Goal: Task Accomplishment & Management: Use online tool/utility

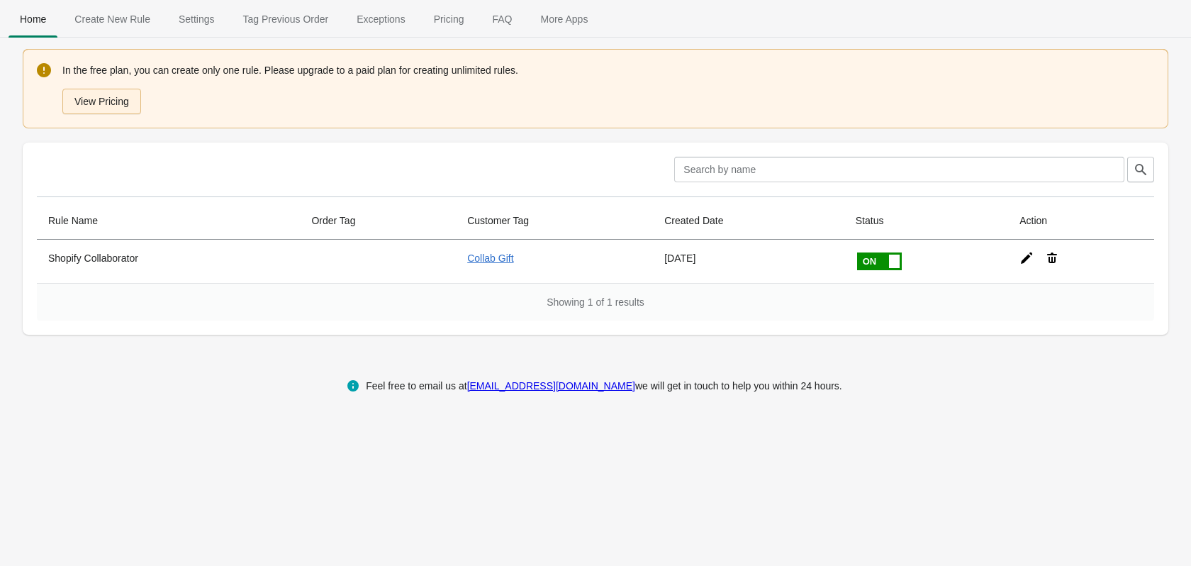
click at [106, 104] on button "View Pricing" at bounding box center [101, 102] width 79 height 26
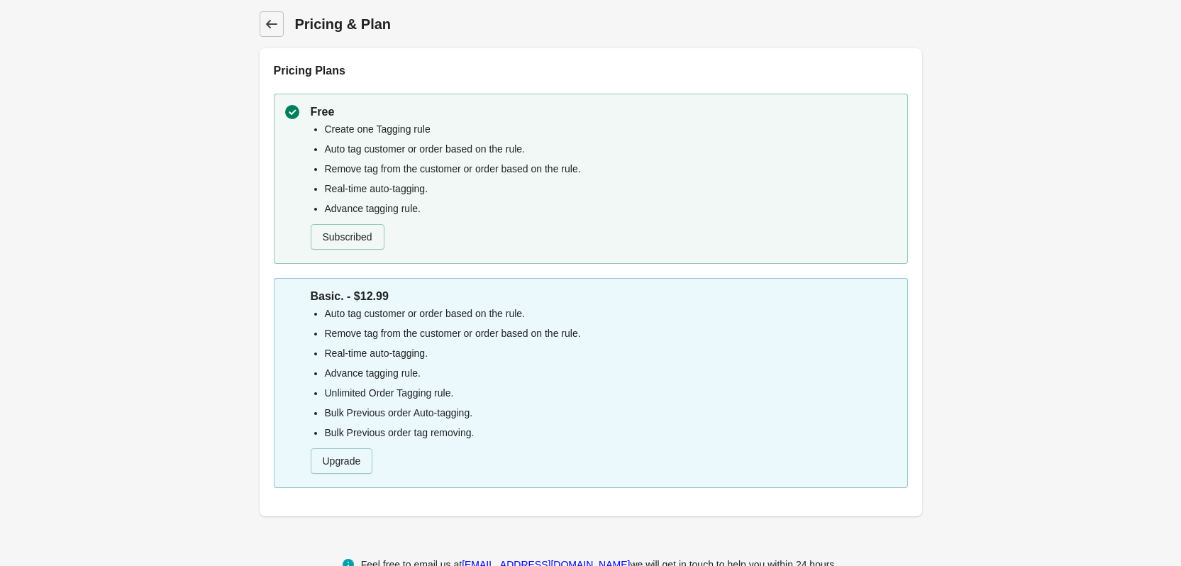
click at [266, 26] on icon at bounding box center [271, 24] width 14 height 14
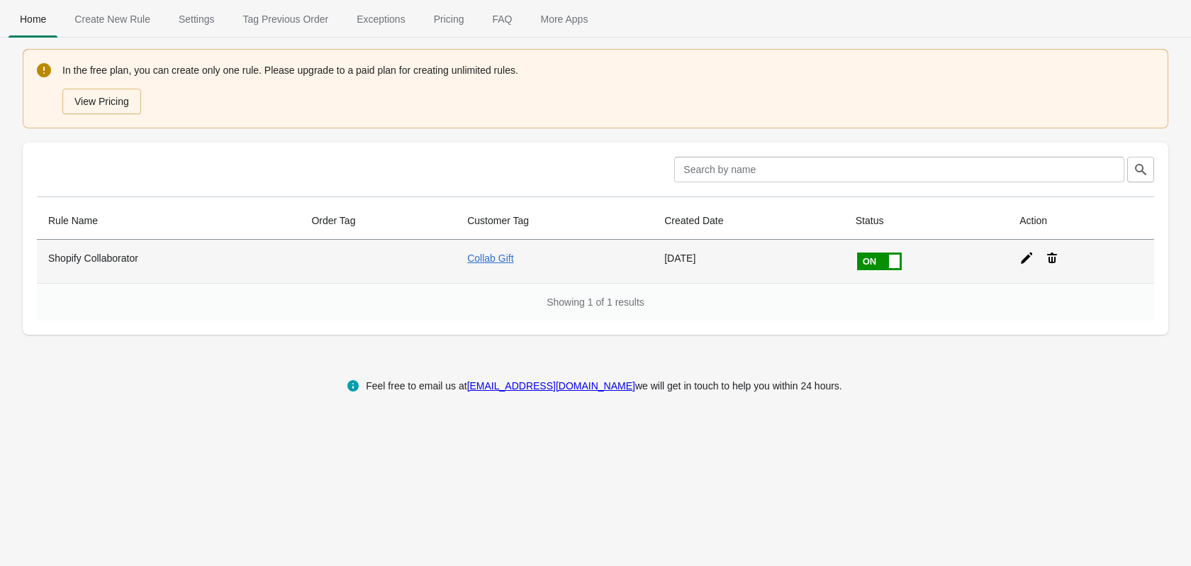
click at [1047, 260] on icon at bounding box center [1052, 258] width 14 height 14
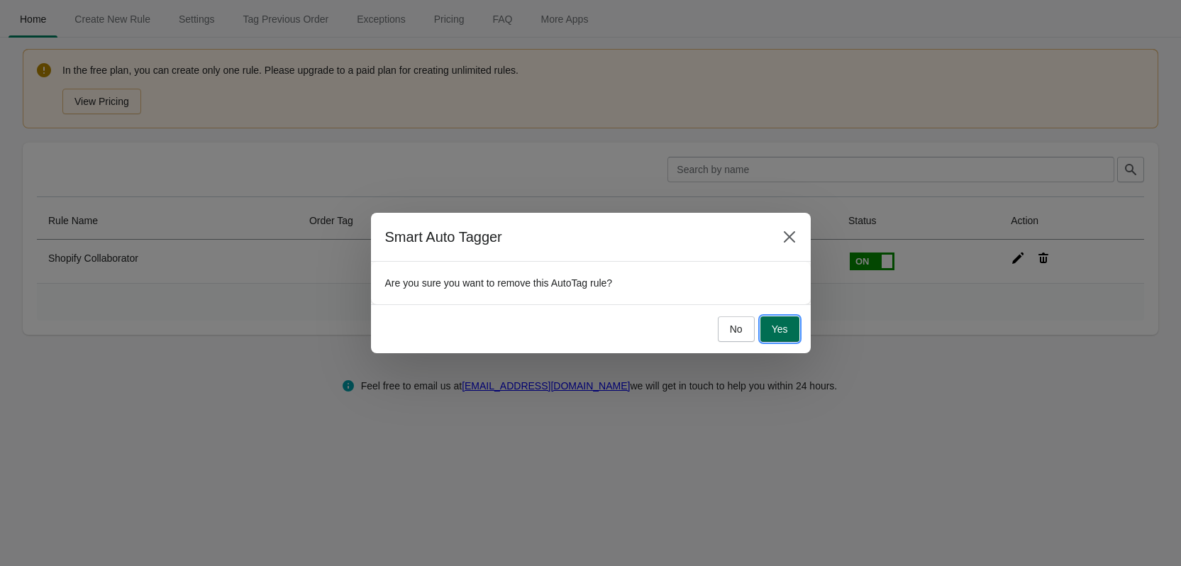
click at [771, 332] on button "Yes" at bounding box center [779, 329] width 39 height 26
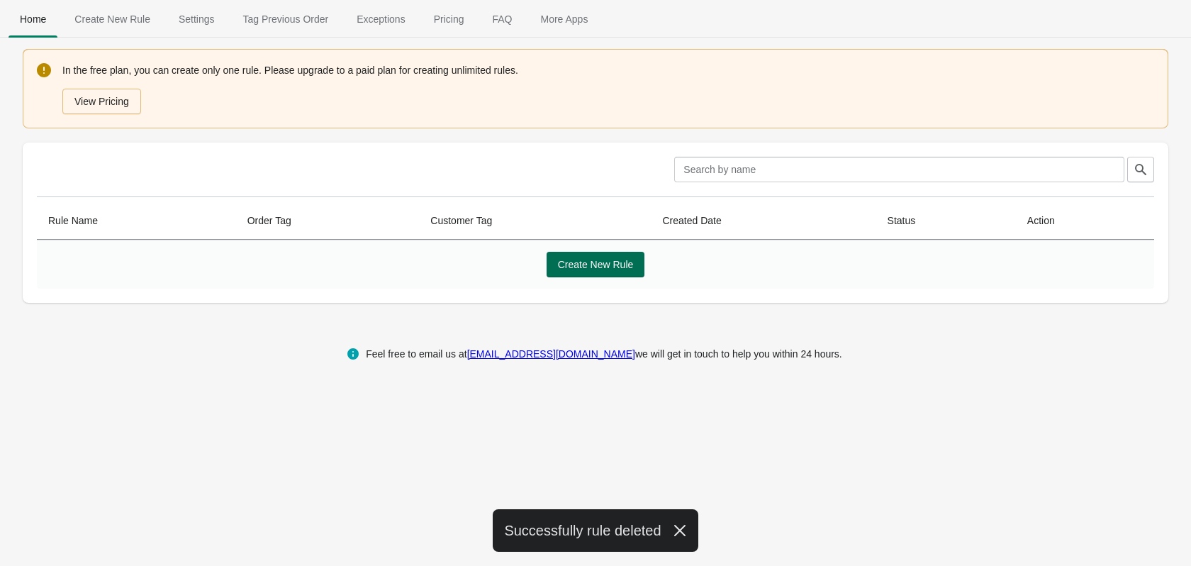
click at [598, 265] on span "Create New Rule" at bounding box center [596, 264] width 76 height 11
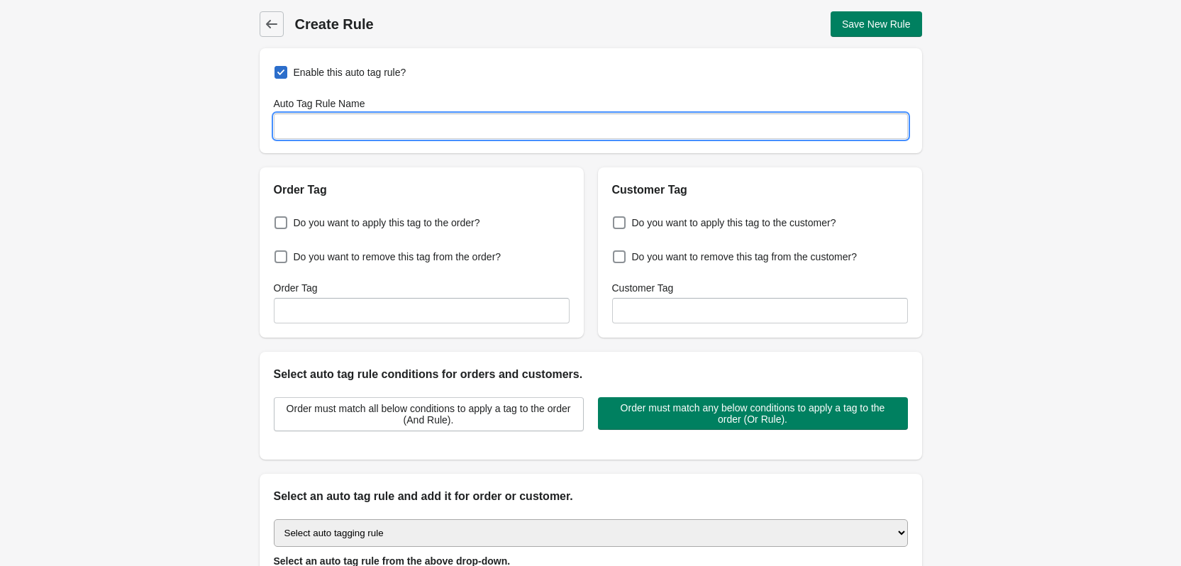
click at [320, 121] on input "Auto Tag Rule Name" at bounding box center [591, 126] width 634 height 26
click at [311, 130] on input "TikTokCustomer" at bounding box center [591, 126] width 634 height 26
type input "TikTok Customer"
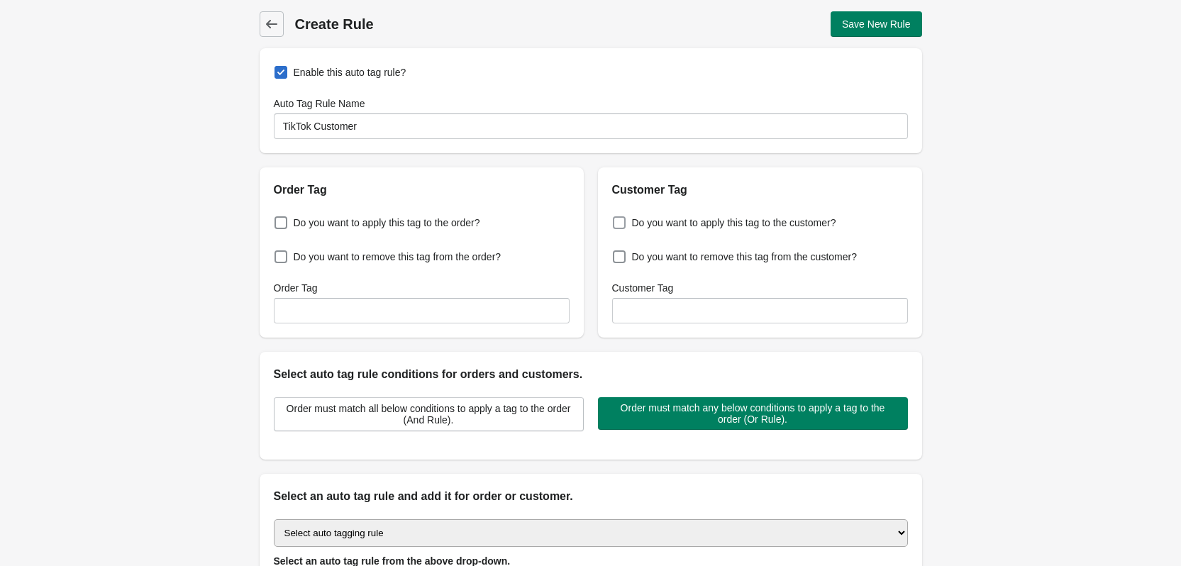
click at [622, 227] on span at bounding box center [619, 222] width 13 height 13
click at [616, 219] on input "Do you want to apply this tag to the customer?" at bounding box center [615, 218] width 1 height 1
checkbox input "true"
click at [650, 311] on input "Customer Tag" at bounding box center [760, 311] width 296 height 26
type input "TikTokOrder"
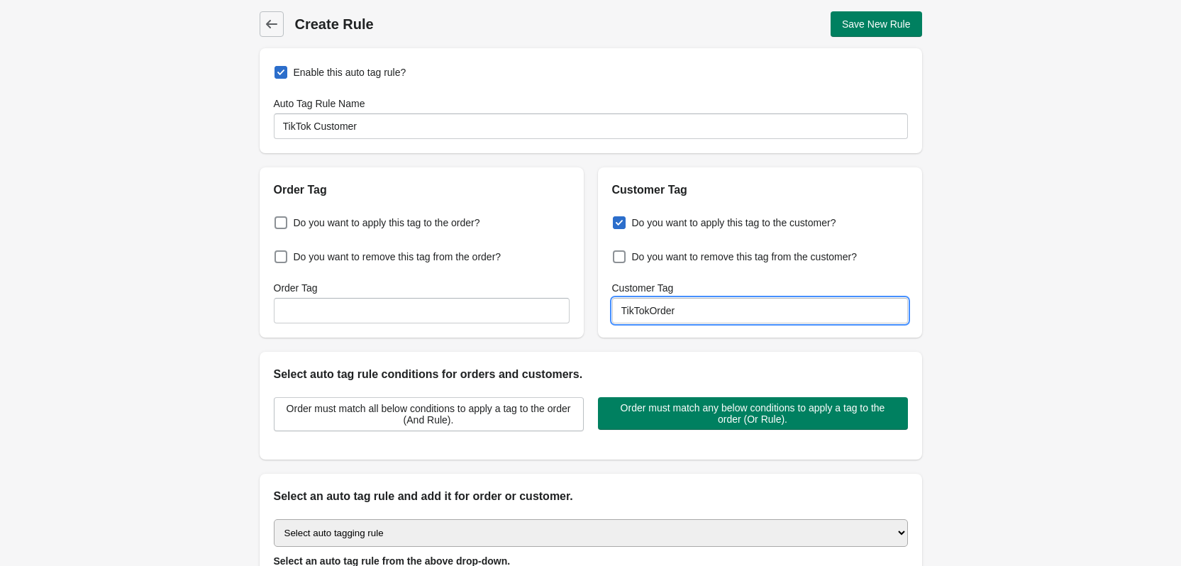
click at [986, 362] on div "Back Create Rule Save New Rule Enable this auto tag rule? Auto Tag Rule Name Ti…" at bounding box center [590, 343] width 1181 height 687
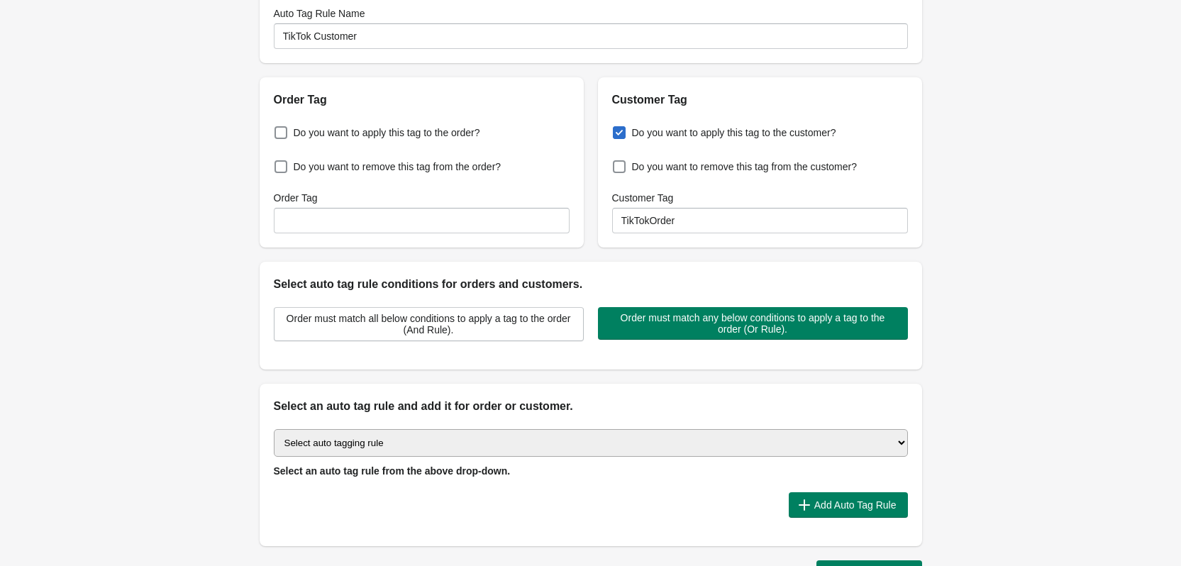
scroll to position [195, 0]
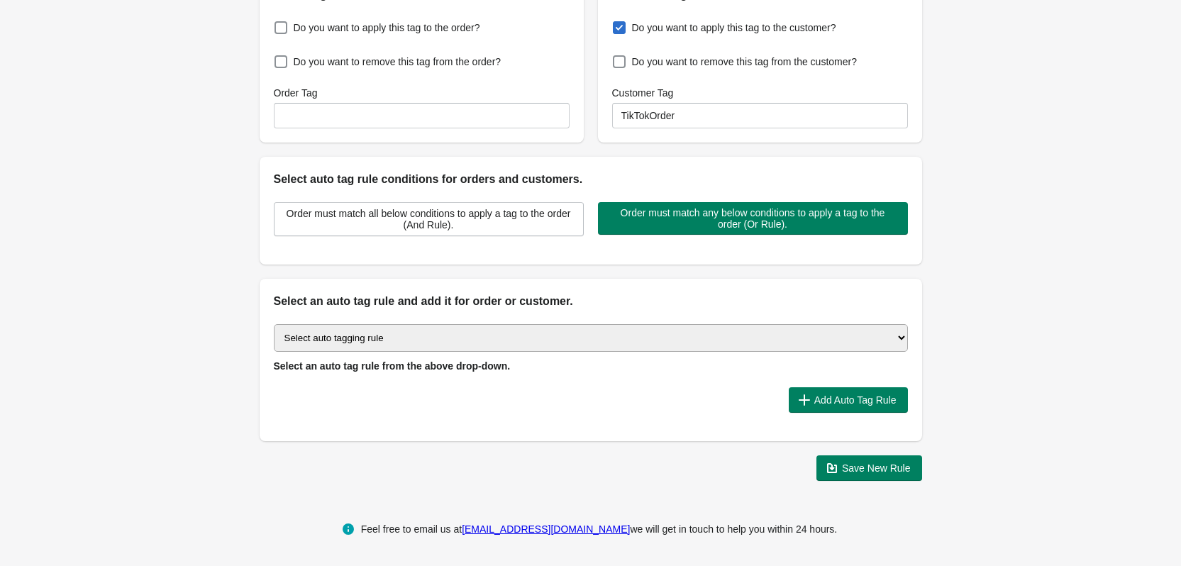
click at [392, 344] on select "Select auto tagging rule Tag by order amount Tag based on the order count (Volu…" at bounding box center [591, 338] width 634 height 28
select select "8"
click at [274, 324] on select "Select auto tagging rule Tag by order amount Tag based on the order count (Volu…" at bounding box center [591, 338] width 634 height 28
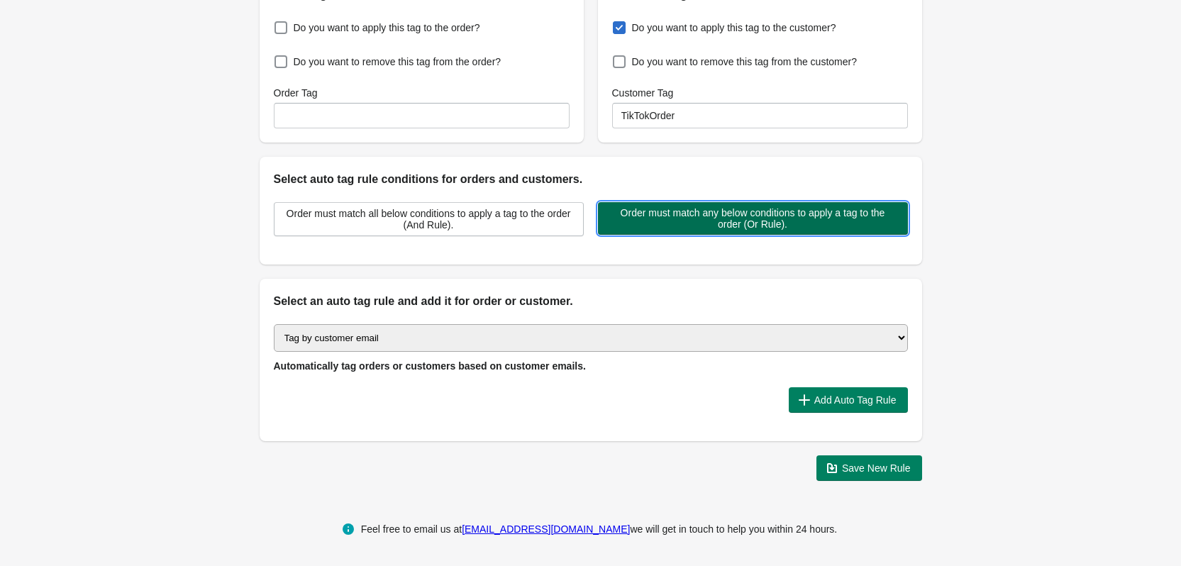
click at [758, 215] on span "Order must match any below conditions to apply a tag to the order (Or Rule)." at bounding box center [752, 218] width 287 height 23
click at [745, 218] on span "Order must match any below conditions to apply a tag to the order (Or Rule)." at bounding box center [752, 218] width 287 height 23
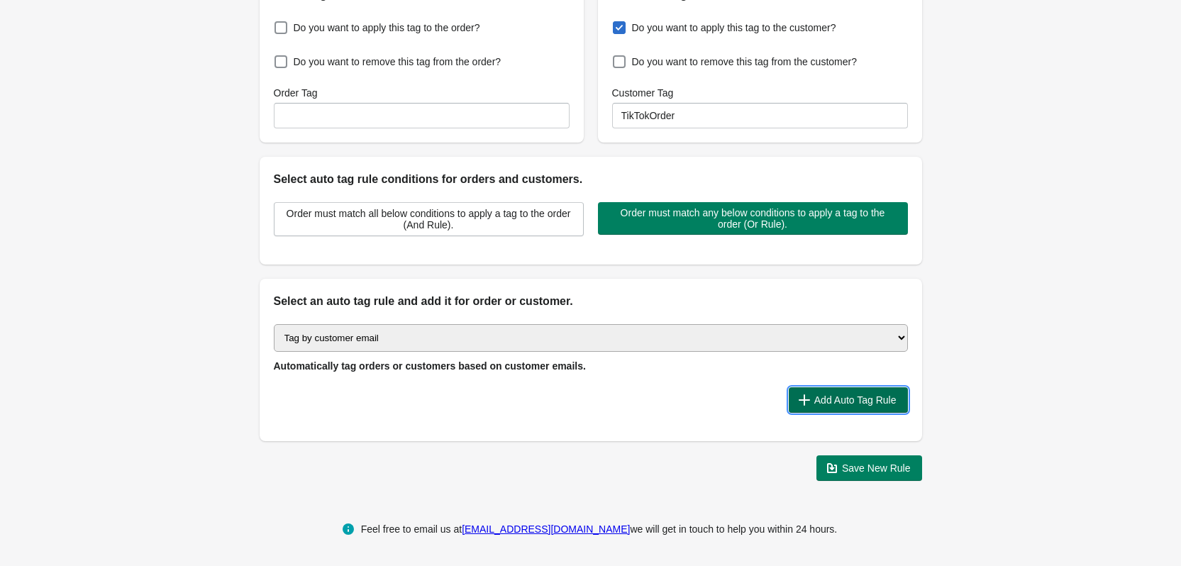
click at [820, 401] on span "Add Auto Tag Rule" at bounding box center [855, 399] width 82 height 11
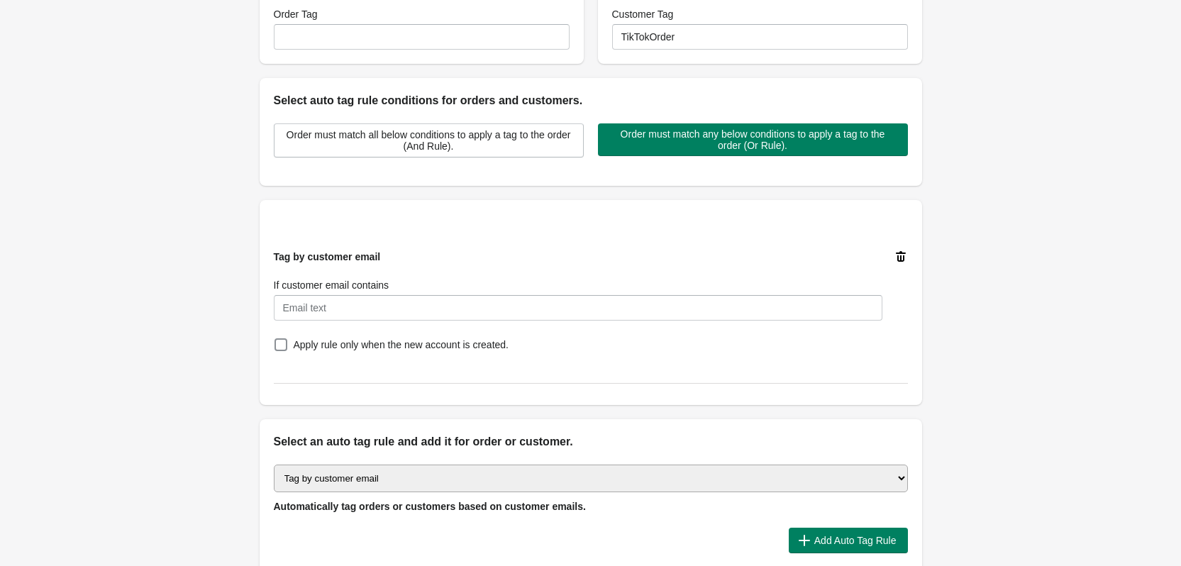
scroll to position [284, 0]
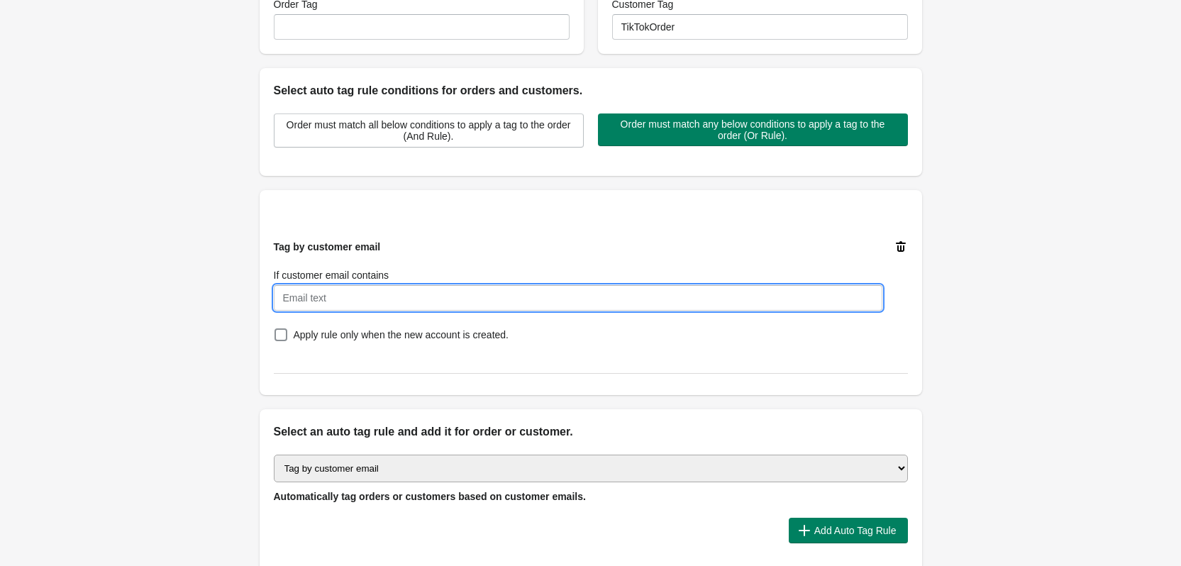
click at [321, 300] on input "If customer email contains" at bounding box center [578, 298] width 608 height 26
paste input "@[DOMAIN_NAME]"
type input "@[DOMAIN_NAME]"
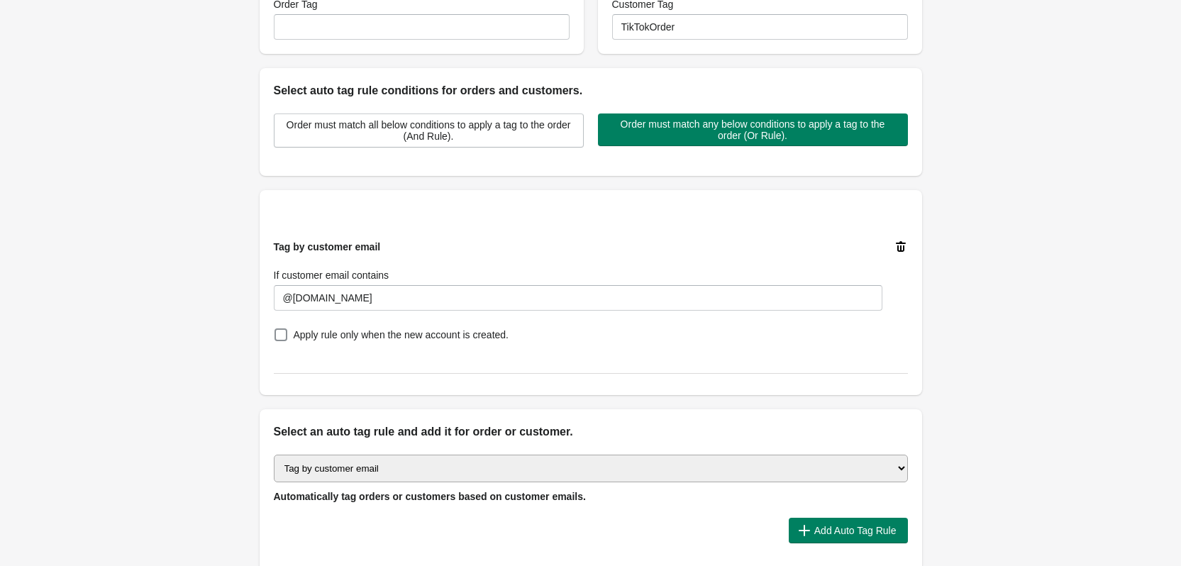
click at [990, 331] on div "Back Create Rule Save New Rule Enable this auto tag rule? Auto Tag Rule Name Ti…" at bounding box center [590, 169] width 1181 height 906
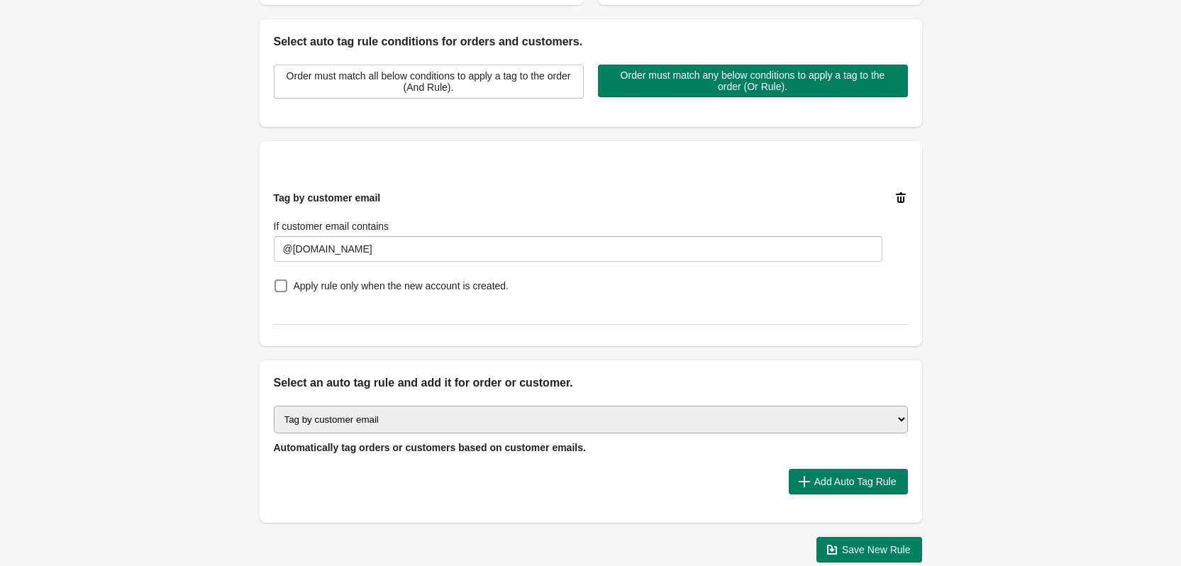
scroll to position [414, 0]
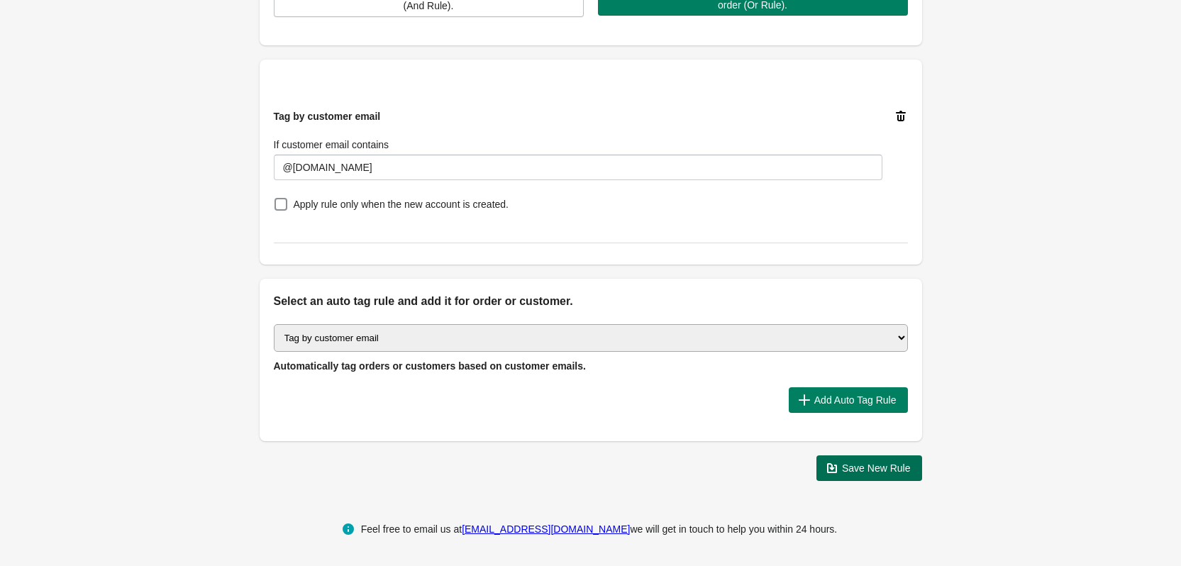
click at [883, 474] on span "Save New Rule" at bounding box center [876, 467] width 69 height 11
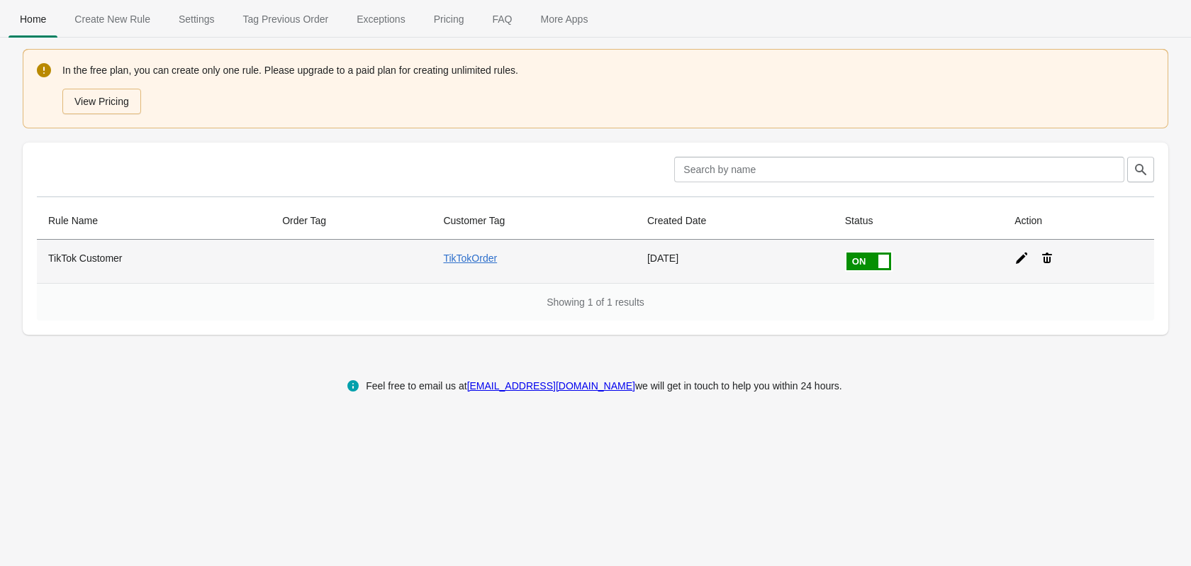
click at [1019, 259] on icon at bounding box center [1021, 257] width 11 height 11
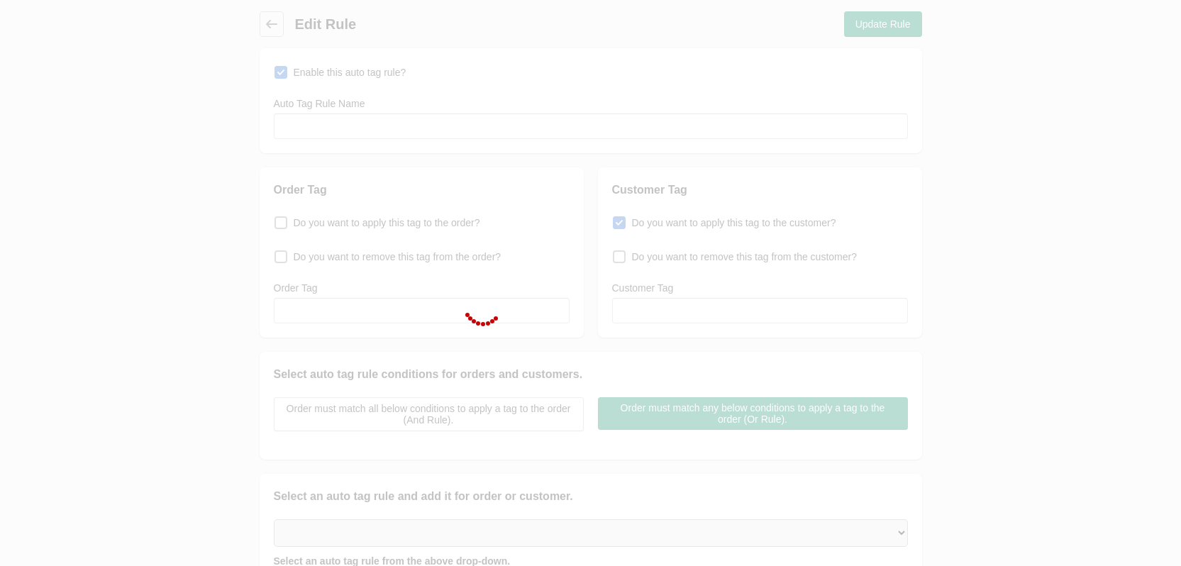
type input "TikTok Customer"
checkbox input "true"
type input "TikTokOrder"
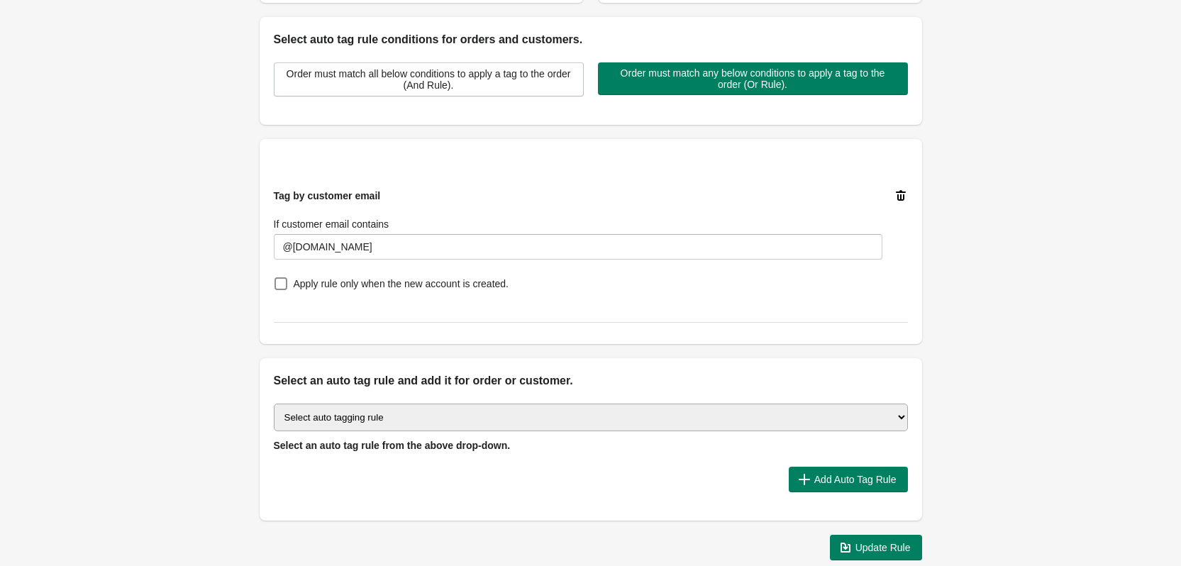
scroll to position [355, 0]
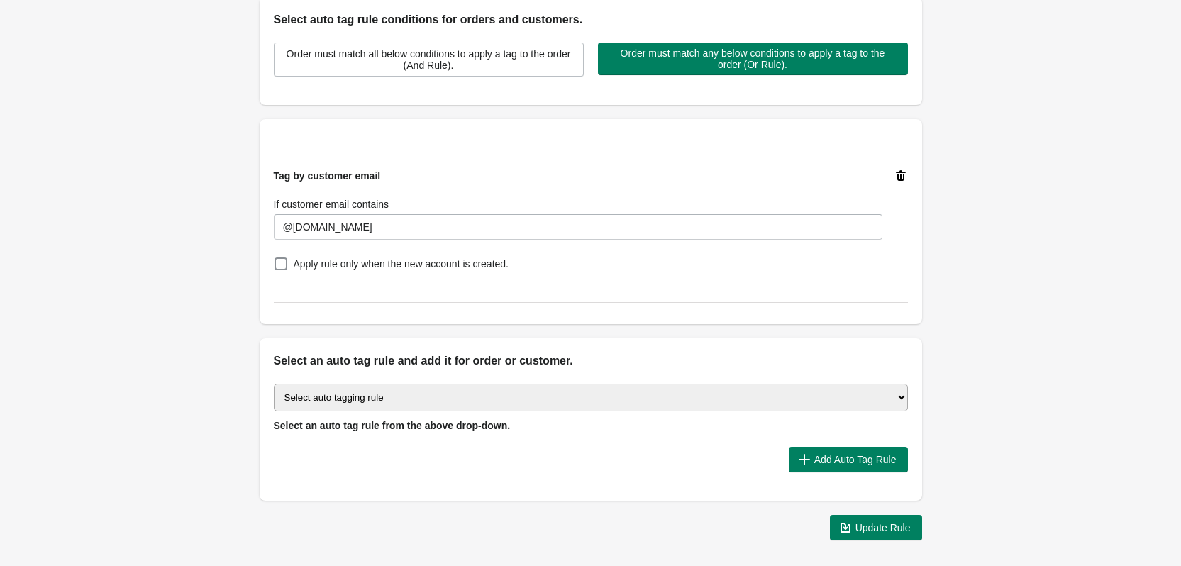
click at [514, 403] on select "Select auto tagging rule Tag by order amount Tag based on the order count (Volu…" at bounding box center [591, 398] width 634 height 28
click at [515, 464] on div at bounding box center [525, 460] width 503 height 26
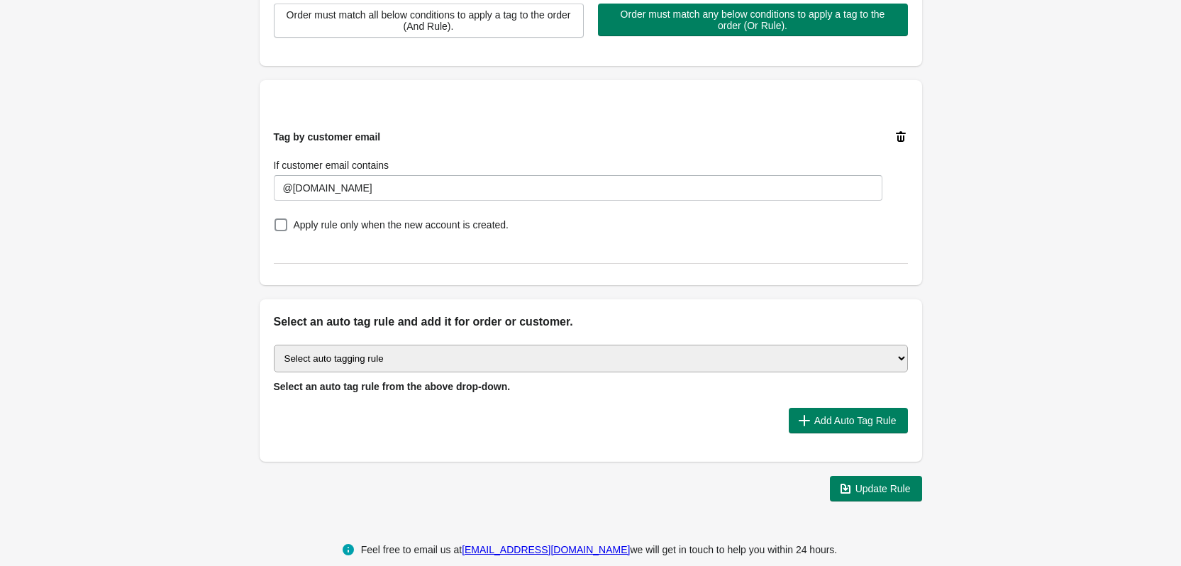
scroll to position [414, 0]
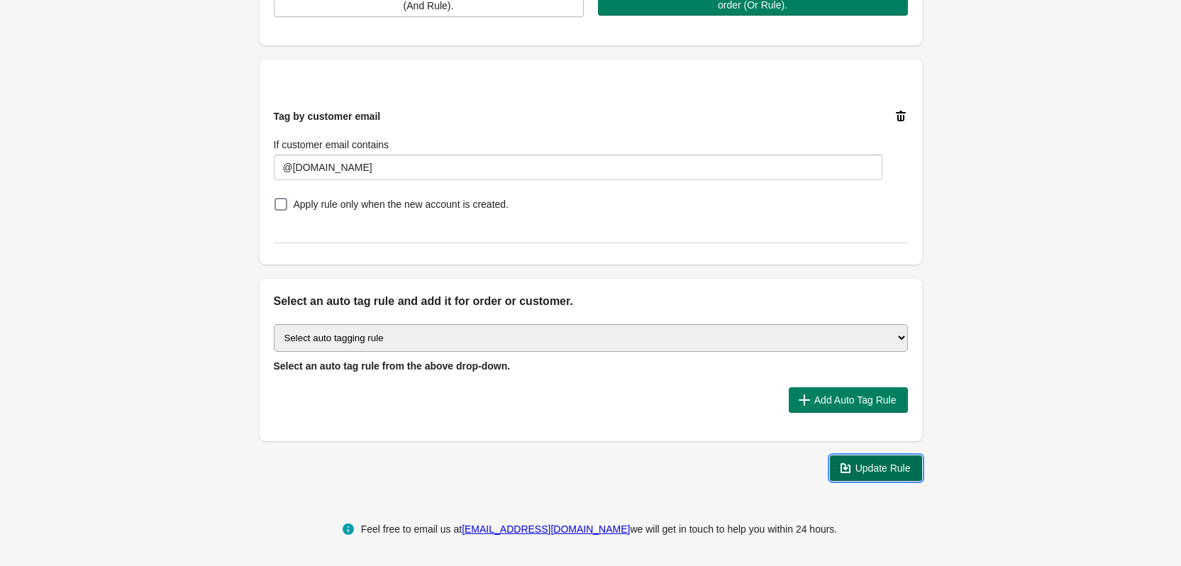
click at [861, 463] on span "Update Rule" at bounding box center [882, 467] width 55 height 11
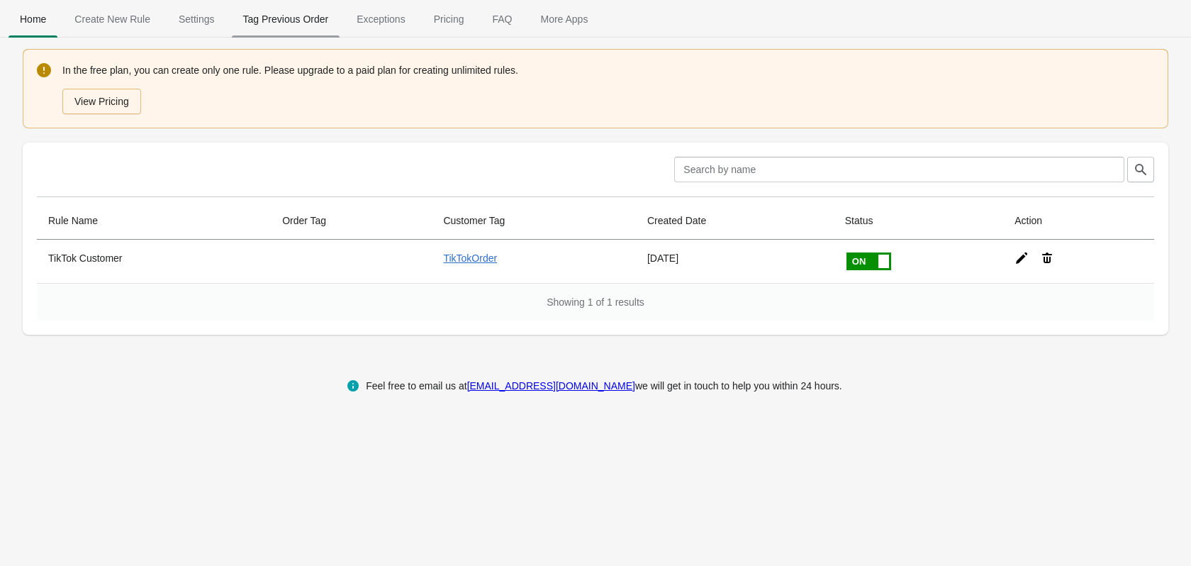
click at [257, 18] on span "Tag Previous Order" at bounding box center [286, 19] width 108 height 26
click at [301, 14] on span "Tag Previous Order" at bounding box center [286, 19] width 108 height 26
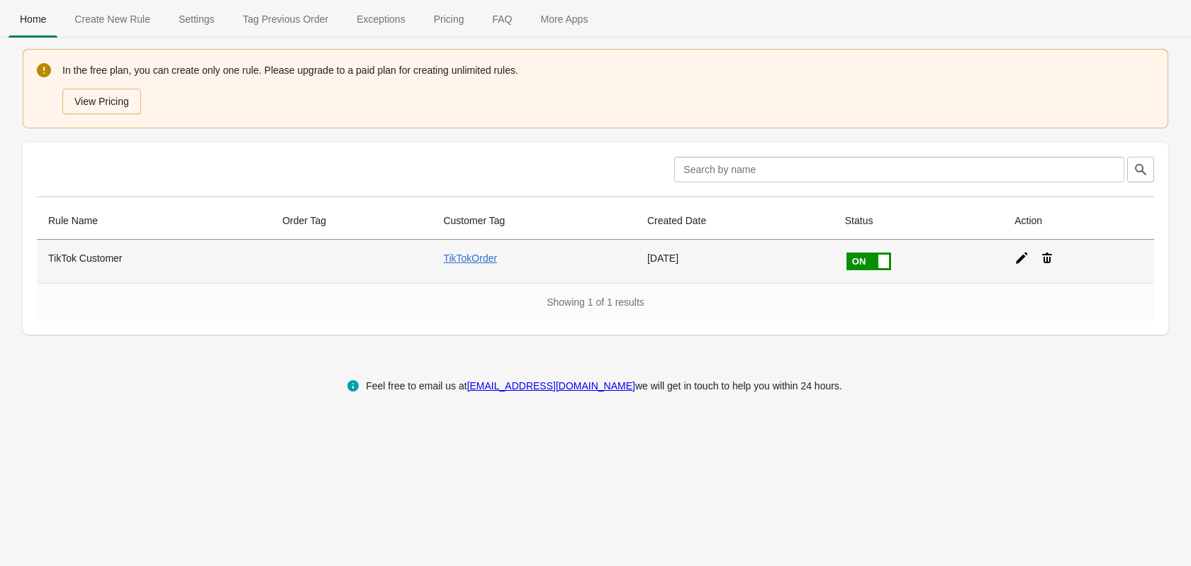
click at [1017, 257] on icon at bounding box center [1022, 258] width 14 height 14
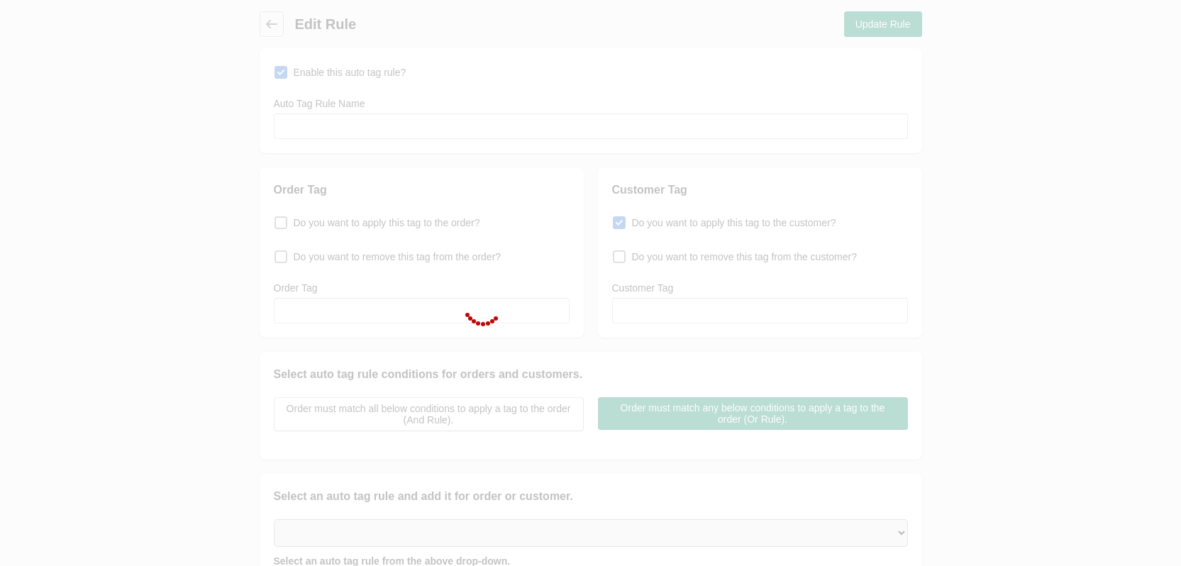
type input "TikTok Customer"
checkbox input "true"
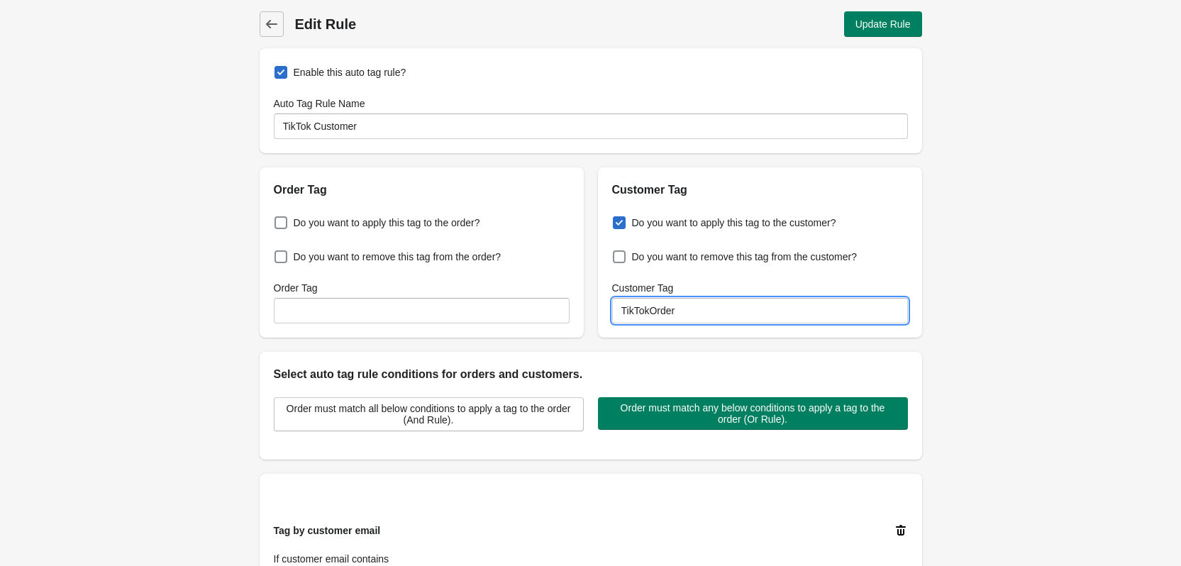
click at [650, 311] on input "TikTokOrder" at bounding box center [760, 311] width 296 height 26
type input "TikTok Customer"
click at [999, 345] on div "Back Edit Rule Update Rule Enable this auto tag rule? Auto Tag Rule Name TikTok…" at bounding box center [590, 453] width 1181 height 906
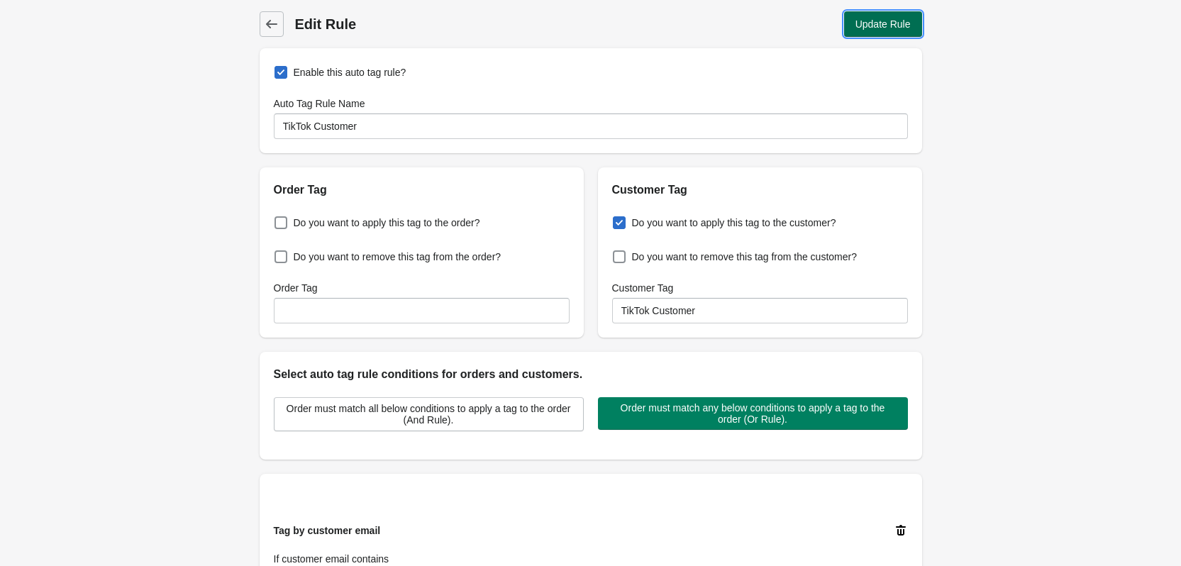
click at [859, 22] on span "Update Rule" at bounding box center [882, 23] width 55 height 11
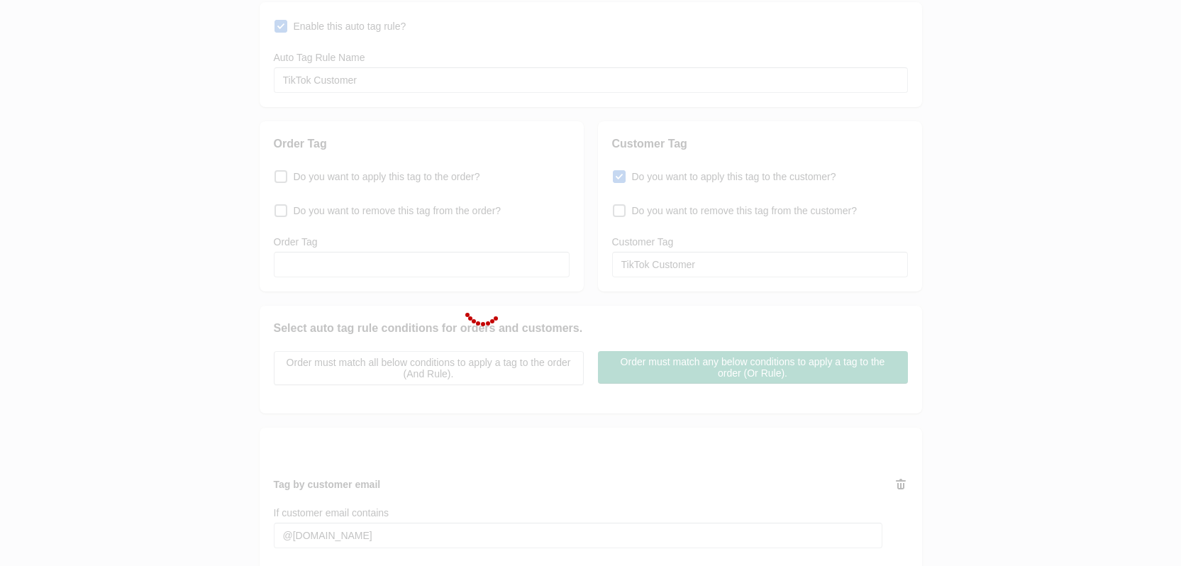
scroll to position [71, 0]
